Goal: Register for event/course

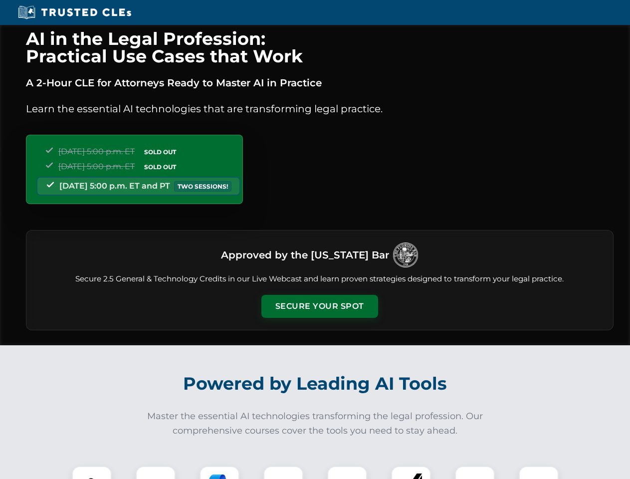
click at [319, 306] on button "Secure Your Spot" at bounding box center [319, 306] width 117 height 23
click at [92, 472] on img at bounding box center [91, 485] width 29 height 29
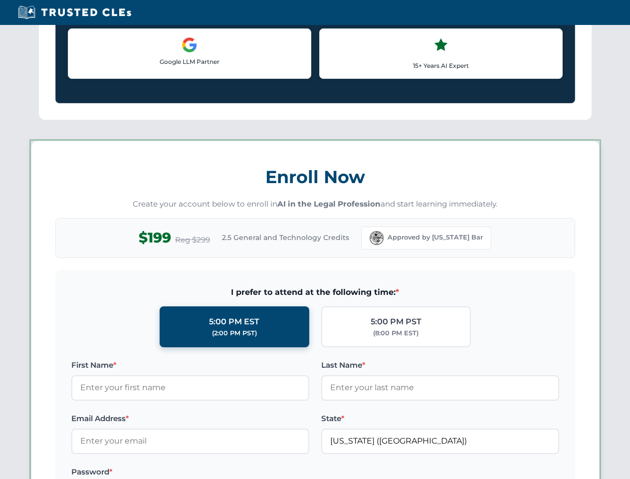
click at [219, 472] on label "Password *" at bounding box center [190, 472] width 238 height 12
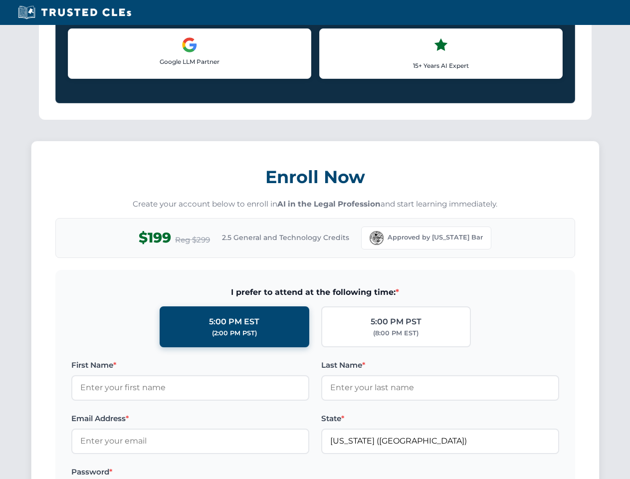
scroll to position [979, 0]
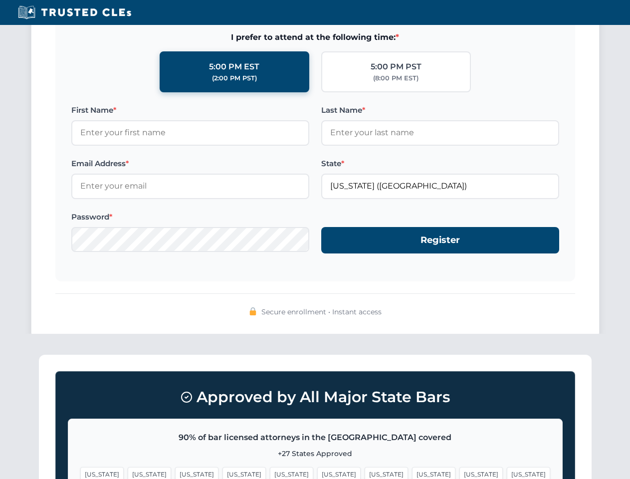
click at [459, 472] on span "[US_STATE]" at bounding box center [480, 474] width 43 height 14
